Goal: Transaction & Acquisition: Purchase product/service

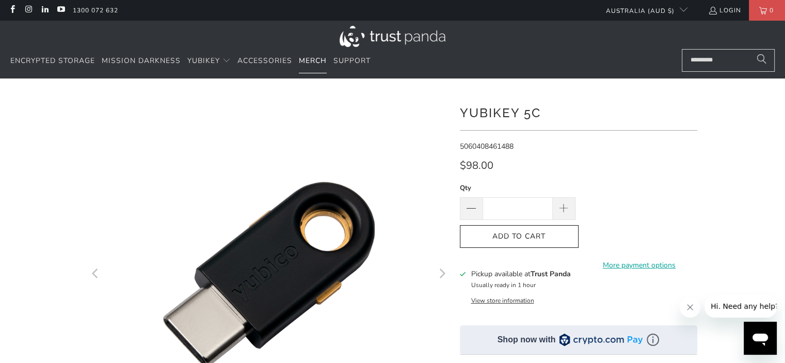
click at [312, 62] on span "Merch" at bounding box center [313, 61] width 28 height 10
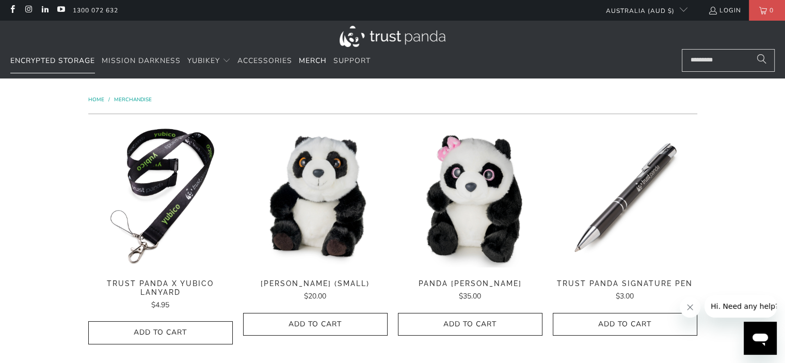
click at [46, 61] on span "Encrypted Storage" at bounding box center [52, 61] width 85 height 10
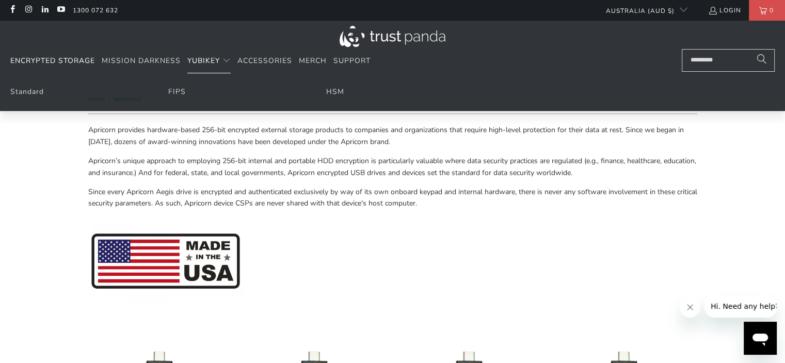
click at [204, 59] on span "YubiKey" at bounding box center [203, 61] width 33 height 10
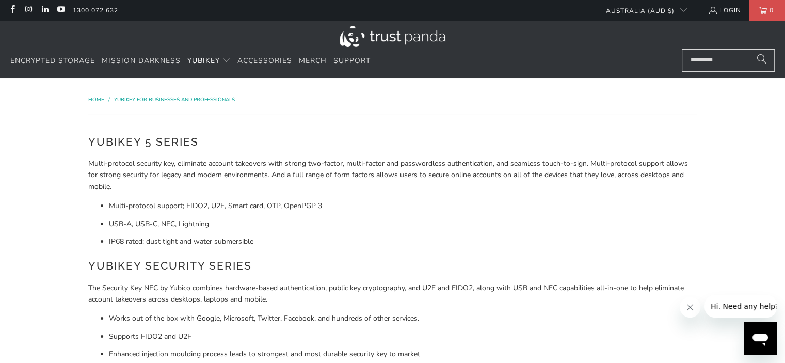
click at [285, 10] on ul "1300 072 632" at bounding box center [330, 10] width 525 height 21
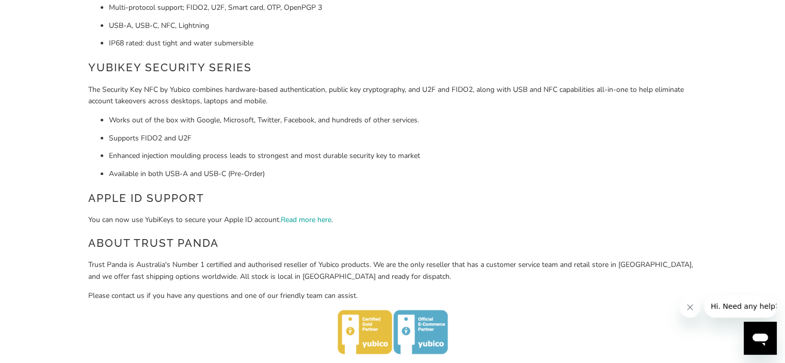
scroll to position [516, 0]
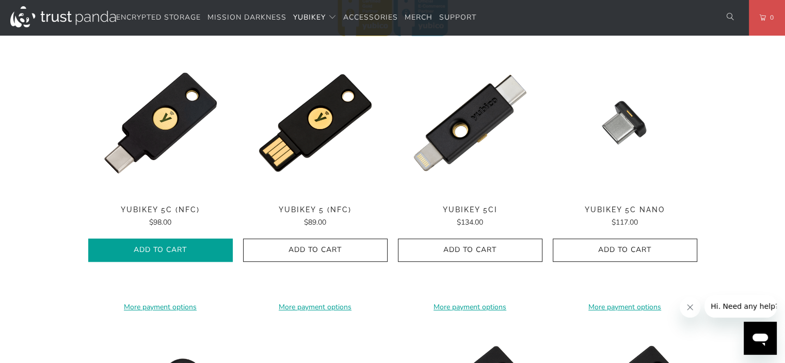
click at [146, 247] on span "Add to Cart" at bounding box center [160, 250] width 123 height 9
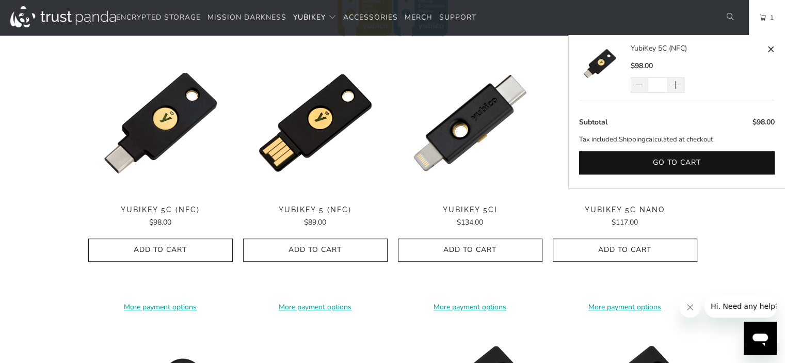
click at [765, 18] on link "1" at bounding box center [767, 17] width 36 height 35
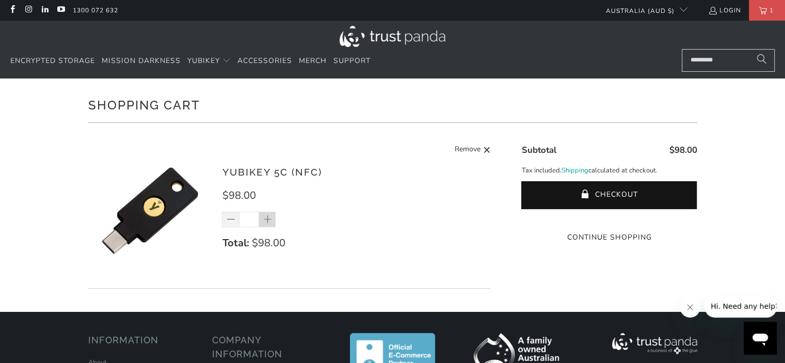
click at [268, 224] on span at bounding box center [268, 220] width 10 height 10
type input "*"
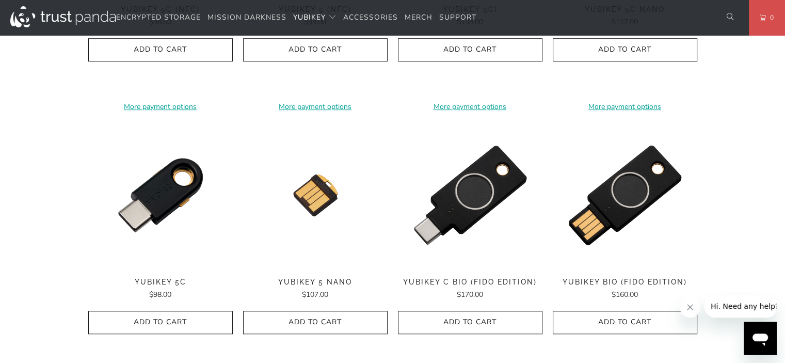
scroll to position [723, 0]
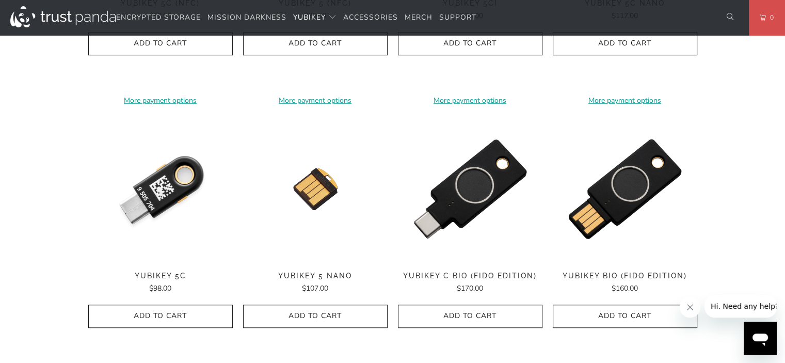
click at [160, 198] on img at bounding box center [160, 189] width 145 height 145
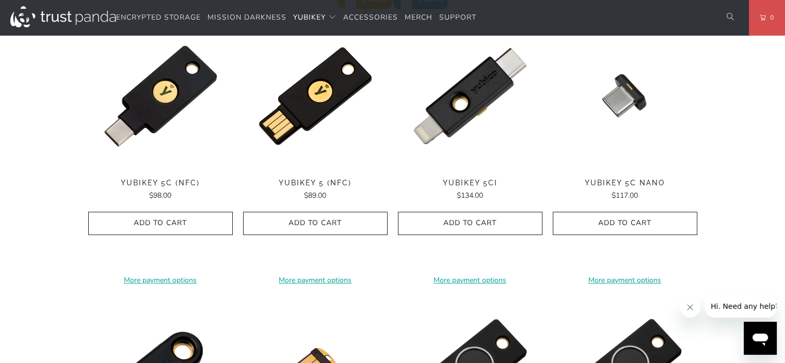
scroll to position [516, 0]
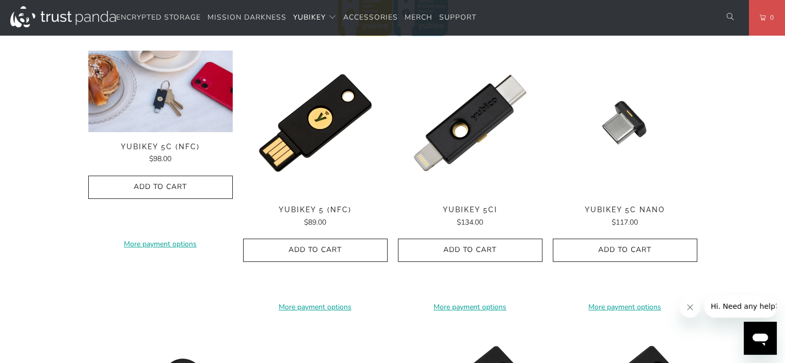
click at [179, 120] on img at bounding box center [160, 92] width 145 height 82
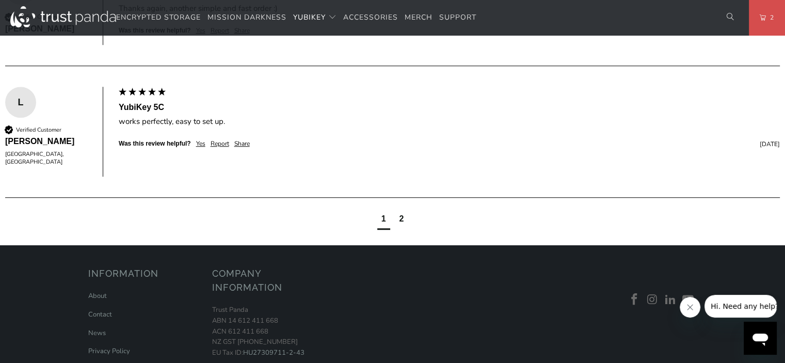
scroll to position [750, 0]
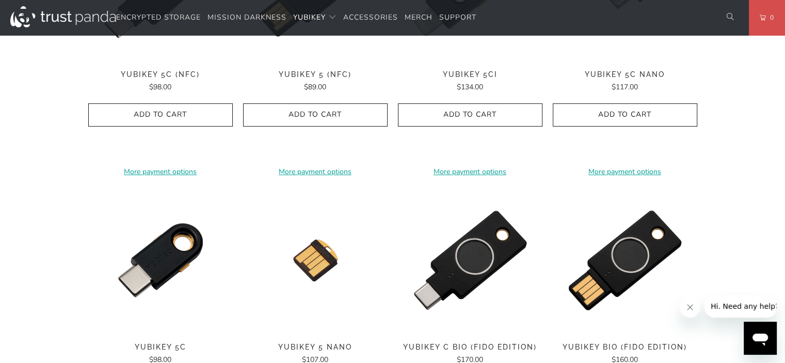
scroll to position [672, 0]
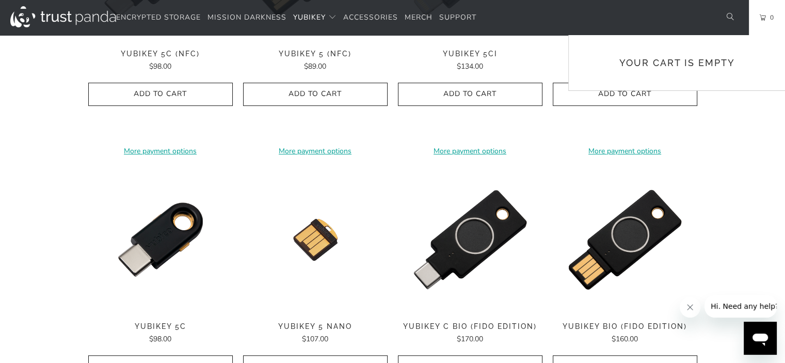
click at [760, 20] on link "0" at bounding box center [767, 17] width 36 height 35
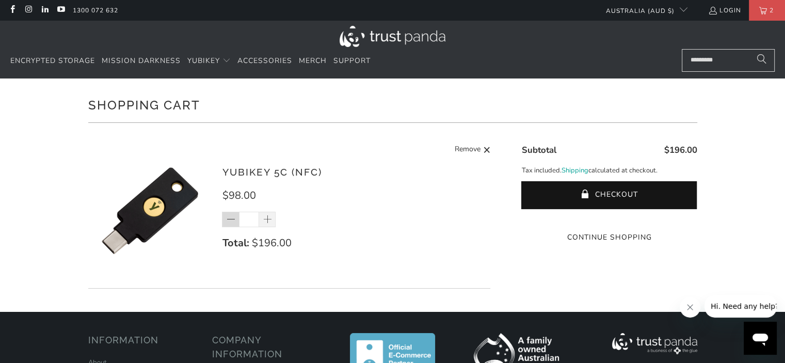
click at [230, 222] on span at bounding box center [231, 220] width 10 height 10
type input "*"
click at [230, 222] on div "*" at bounding box center [255, 219] width 67 height 15
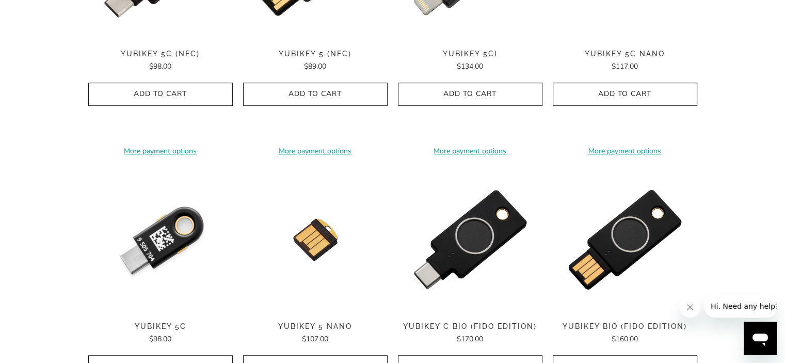
click at [163, 241] on img at bounding box center [160, 239] width 145 height 145
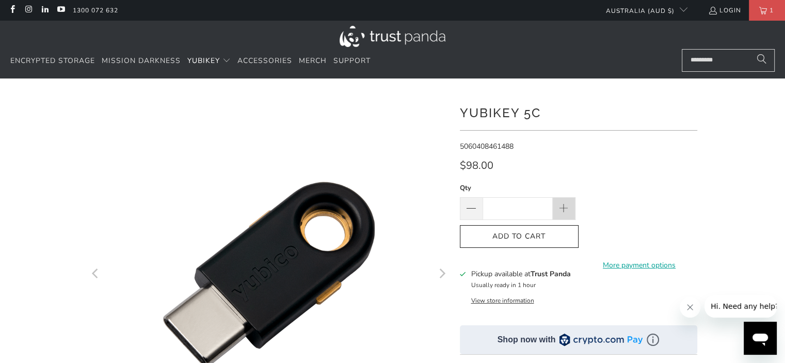
click at [563, 205] on span at bounding box center [563, 208] width 11 height 11
type input "*"
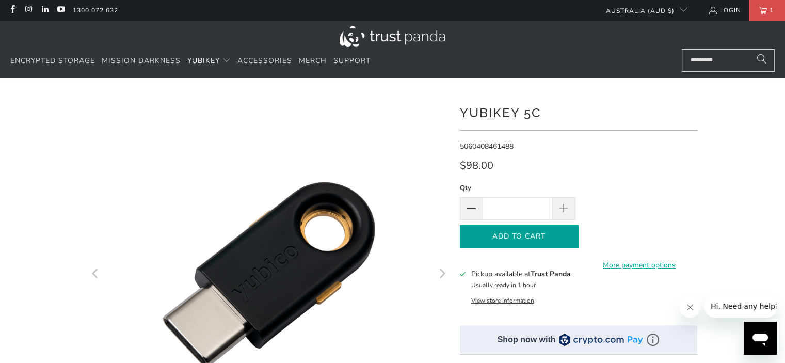
click at [512, 238] on icon "button" at bounding box center [519, 236] width 17 height 17
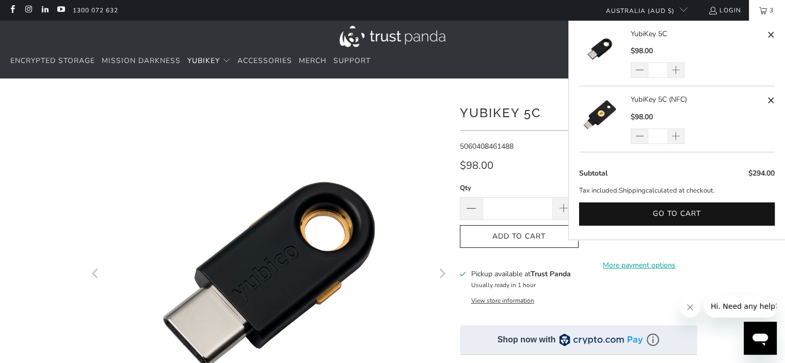
click at [772, 5] on span "3" at bounding box center [771, 10] width 9 height 21
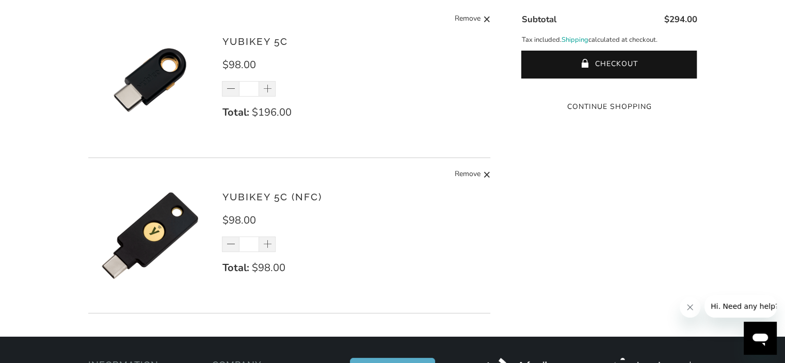
scroll to position [145, 0]
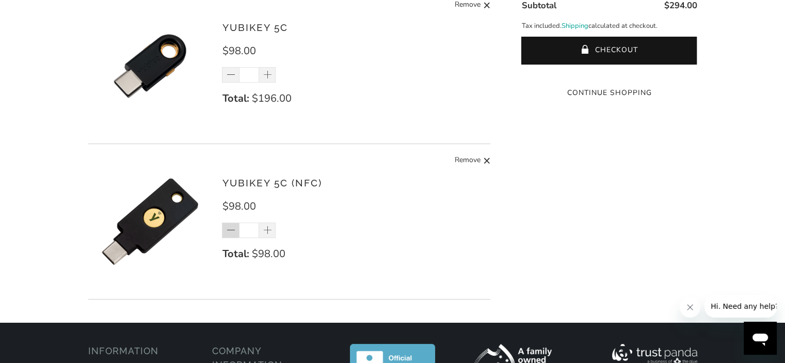
click at [231, 232] on span at bounding box center [231, 231] width 10 height 10
type input "*"
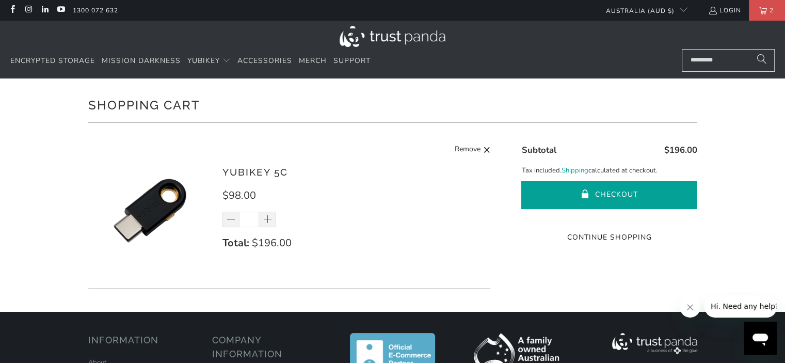
click at [605, 193] on button "Checkout" at bounding box center [609, 195] width 176 height 28
